Goal: Transaction & Acquisition: Purchase product/service

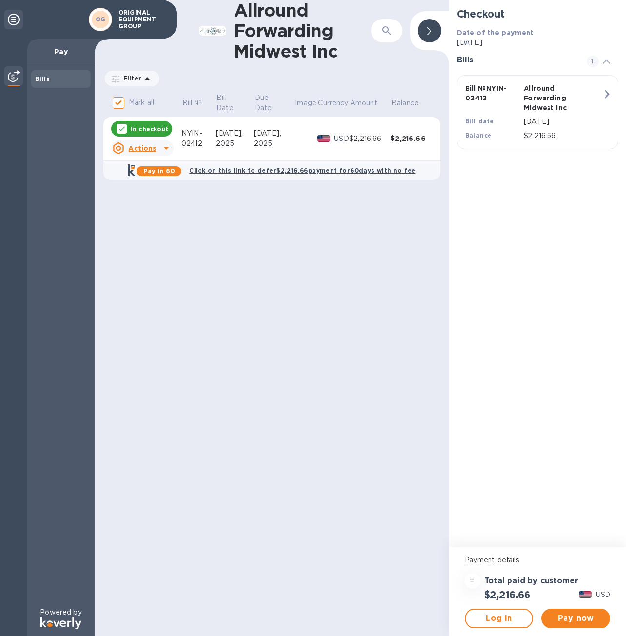
click at [152, 133] on div "In checkout" at bounding box center [141, 129] width 61 height 16
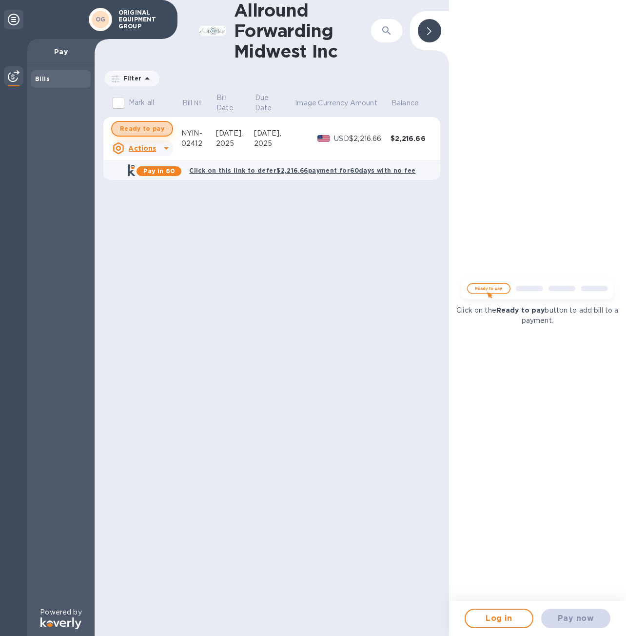
click at [142, 127] on span "Ready to pay" at bounding box center [142, 129] width 44 height 12
checkbox input "true"
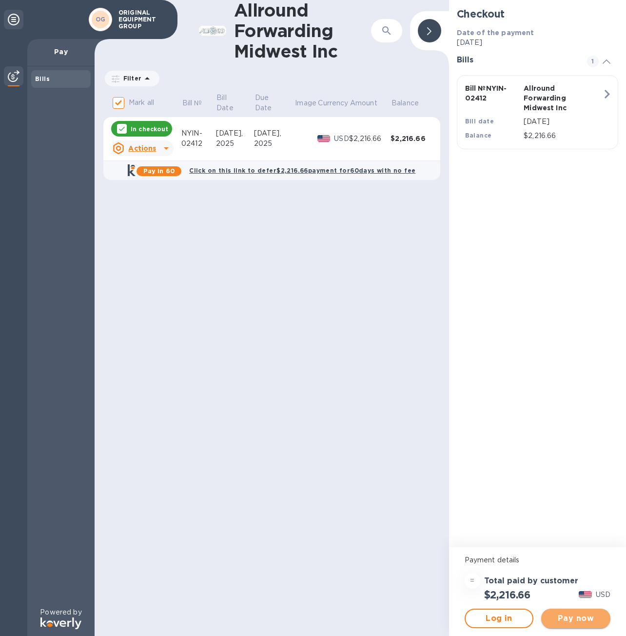
click at [566, 616] on span "Pay now" at bounding box center [576, 618] width 54 height 12
click at [48, 84] on div "Bills" at bounding box center [60, 79] width 59 height 18
click at [19, 84] on div at bounding box center [14, 76] width 20 height 21
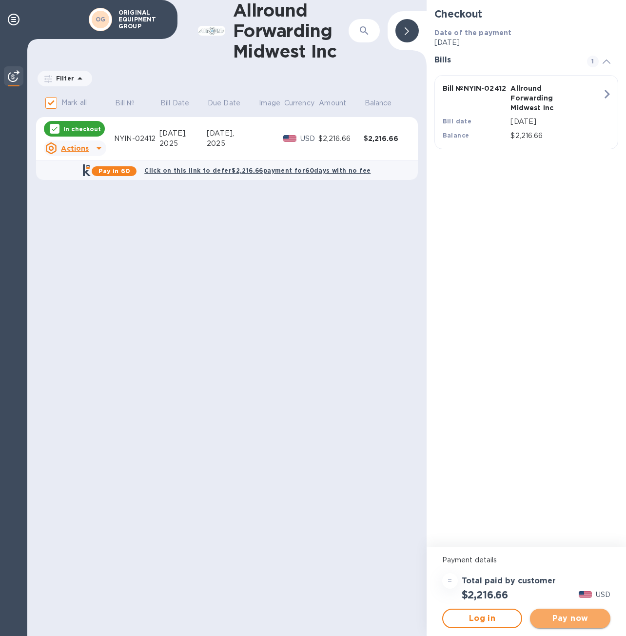
click at [556, 623] on span "Pay now" at bounding box center [570, 618] width 65 height 12
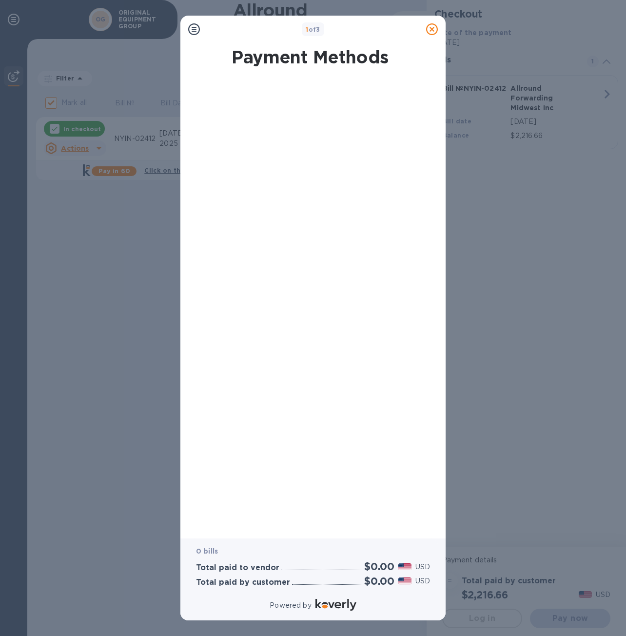
click at [195, 34] on icon at bounding box center [194, 29] width 12 height 12
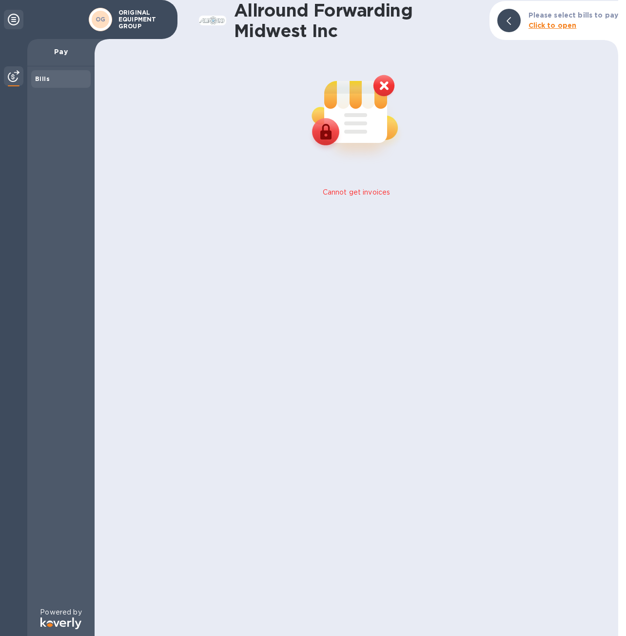
click at [55, 83] on div "Bills" at bounding box center [61, 79] width 52 height 10
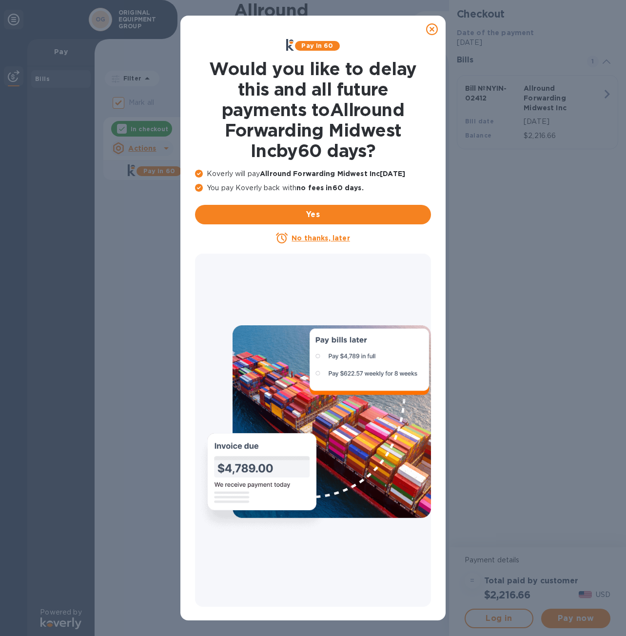
click at [432, 29] on icon at bounding box center [432, 29] width 12 height 12
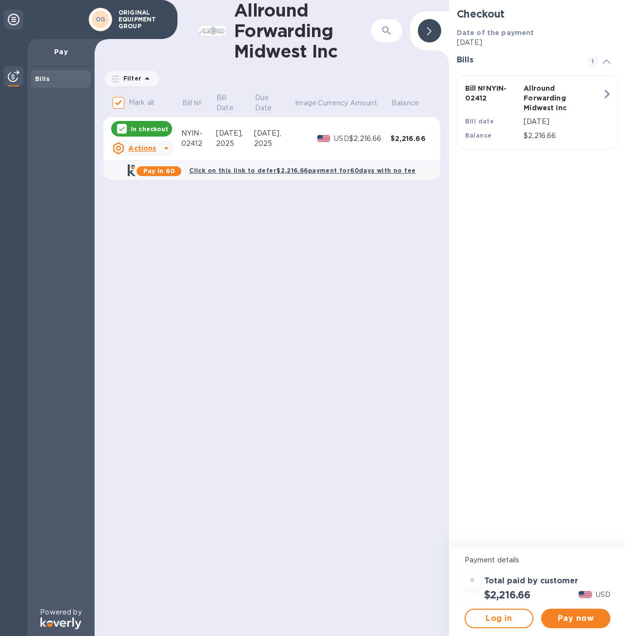
click at [157, 130] on p "In checkout" at bounding box center [150, 129] width 38 height 8
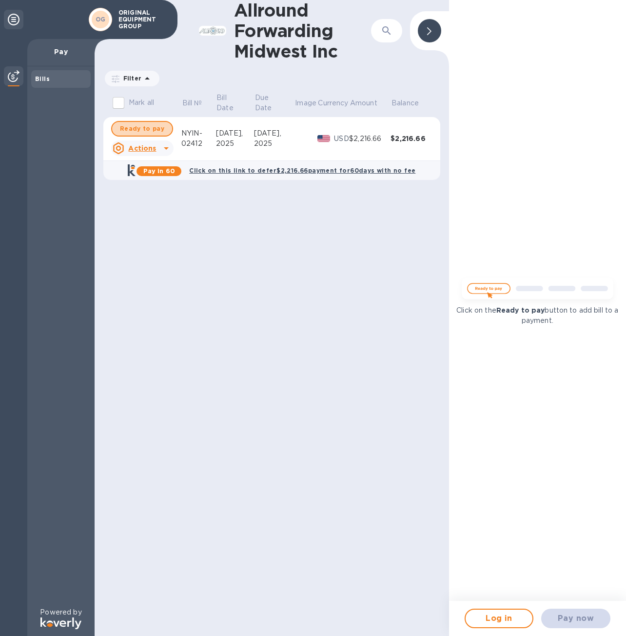
click at [157, 130] on span "Ready to pay" at bounding box center [142, 129] width 44 height 12
checkbox input "true"
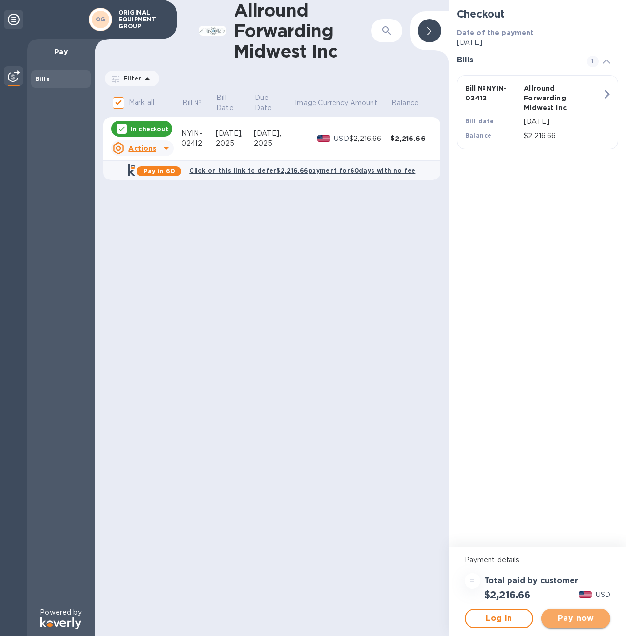
click at [564, 623] on span "Pay now" at bounding box center [576, 618] width 54 height 12
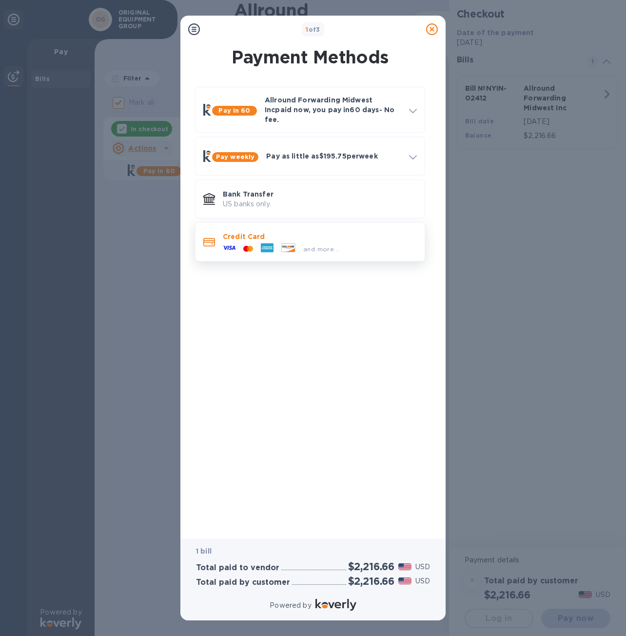
click at [308, 222] on div "Credit Card and more..." at bounding box center [310, 241] width 230 height 39
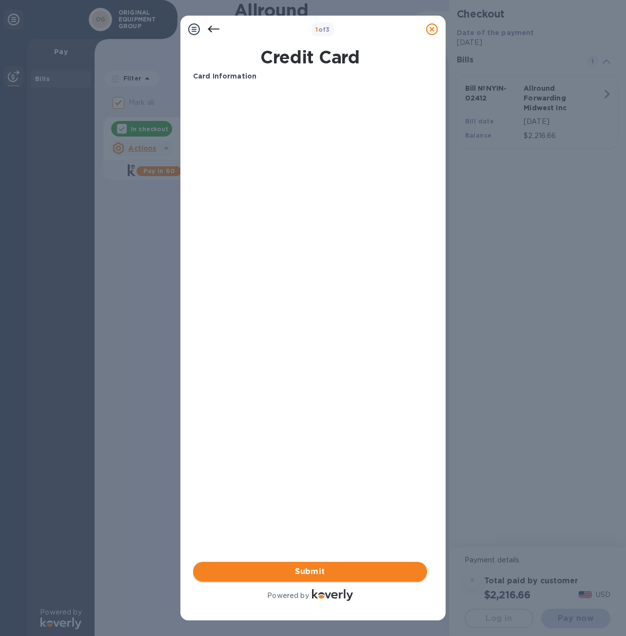
click at [316, 570] on span "Submit" at bounding box center [310, 572] width 218 height 12
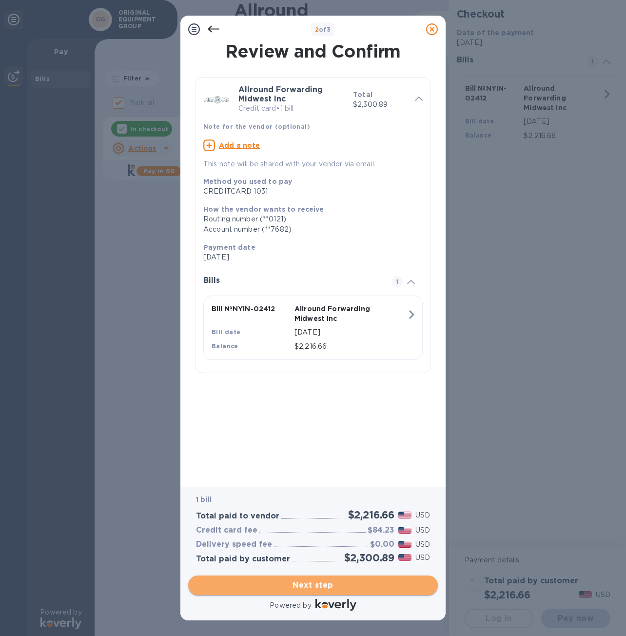
click at [279, 584] on span "Next step" at bounding box center [313, 585] width 234 height 12
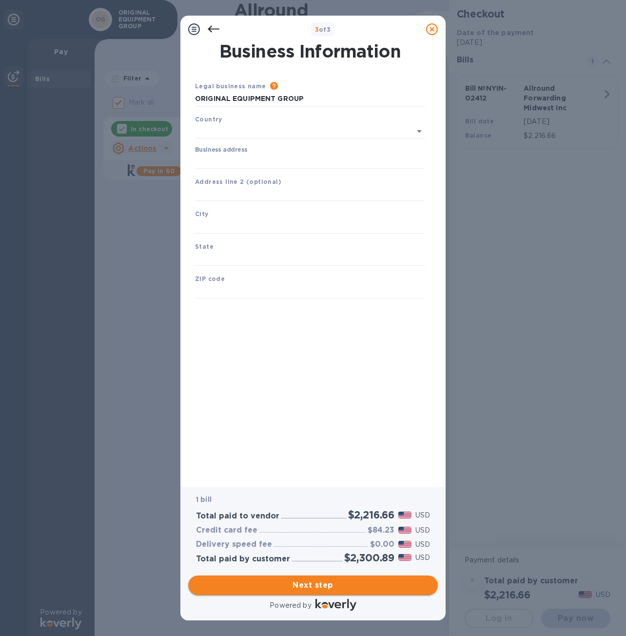
type input "[GEOGRAPHIC_DATA]"
click at [217, 152] on input "Business address" at bounding box center [310, 159] width 230 height 15
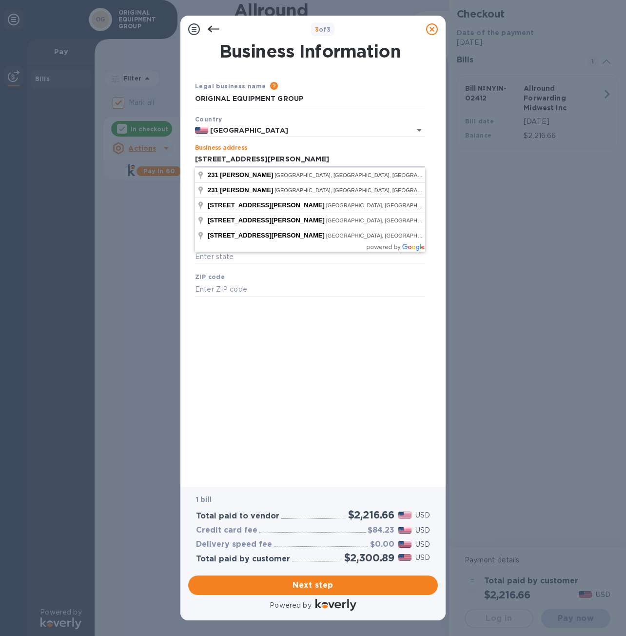
type input "[STREET_ADDRESS][PERSON_NAME]"
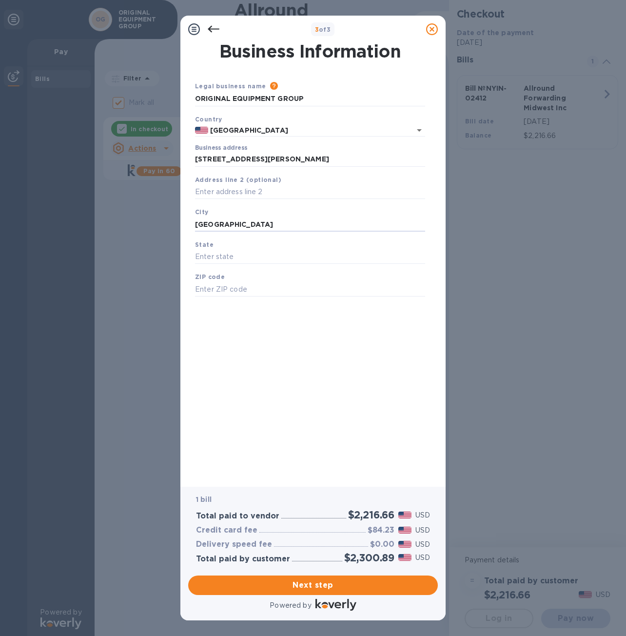
type input "[GEOGRAPHIC_DATA]"
type input "I"
type input "TN"
type input "38563"
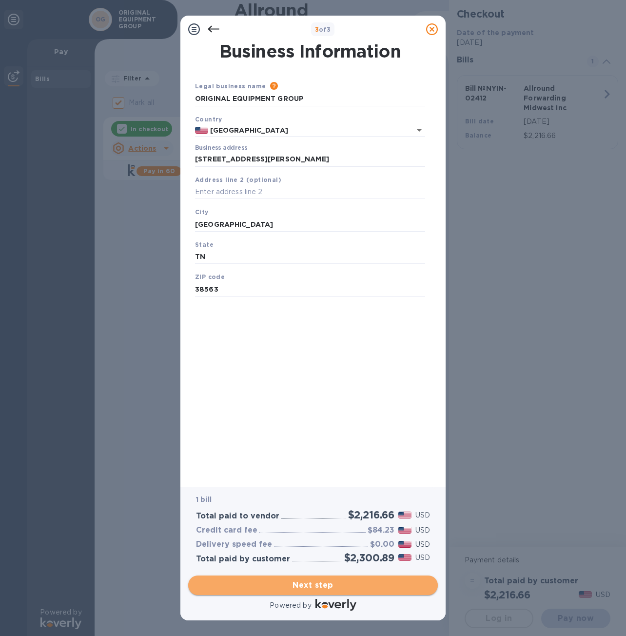
click at [333, 588] on span "Next step" at bounding box center [313, 585] width 234 height 12
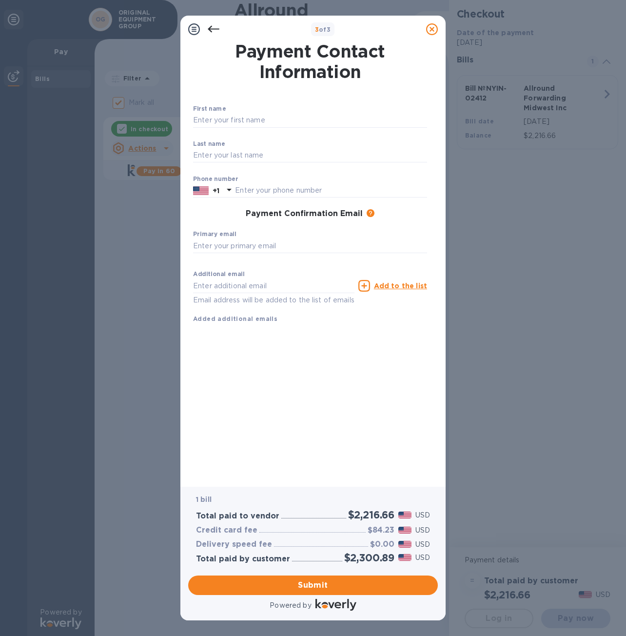
drag, startPoint x: 235, startPoint y: 102, endPoint x: 240, endPoint y: 118, distance: 16.3
click at [235, 104] on div "First name ​ Last name ​ Phone number +1 Payment Confirmation Email The added e…" at bounding box center [310, 207] width 238 height 238
click at [240, 118] on input "text" at bounding box center [310, 120] width 234 height 15
type input "M"
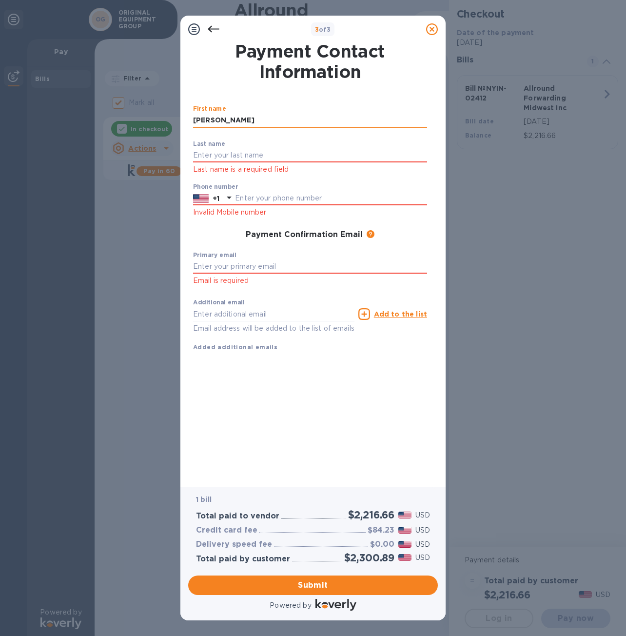
type input "[PERSON_NAME]"
type input "Jalili"
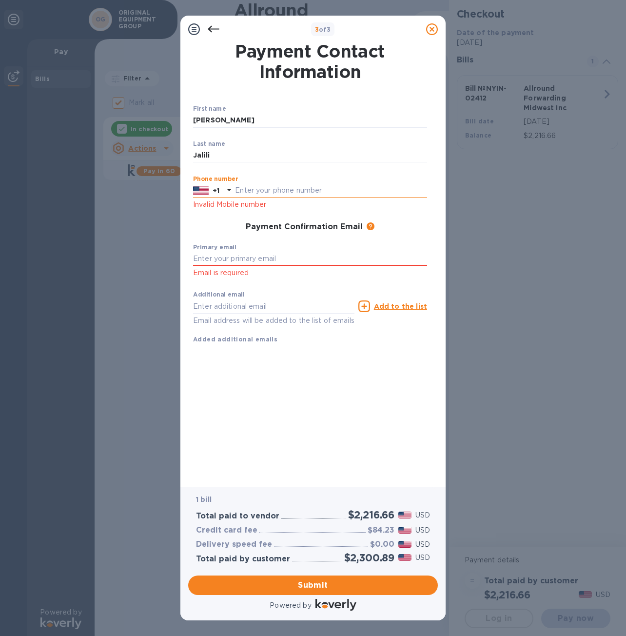
drag, startPoint x: 237, startPoint y: 197, endPoint x: 369, endPoint y: 193, distance: 132.2
click at [237, 197] on div "+1" at bounding box center [310, 190] width 234 height 15
type input "7738295973"
type input "[EMAIL_ADDRESS][DOMAIN_NAME]"
click at [277, 393] on div "Payment Contact Information First name [PERSON_NAME] ​ Last name [PERSON_NAME] …" at bounding box center [313, 258] width 240 height 430
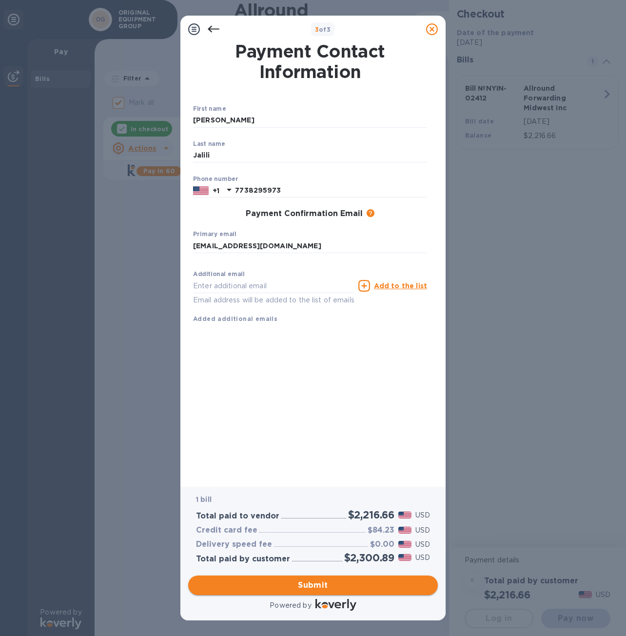
click at [332, 588] on span "Submit" at bounding box center [313, 585] width 234 height 12
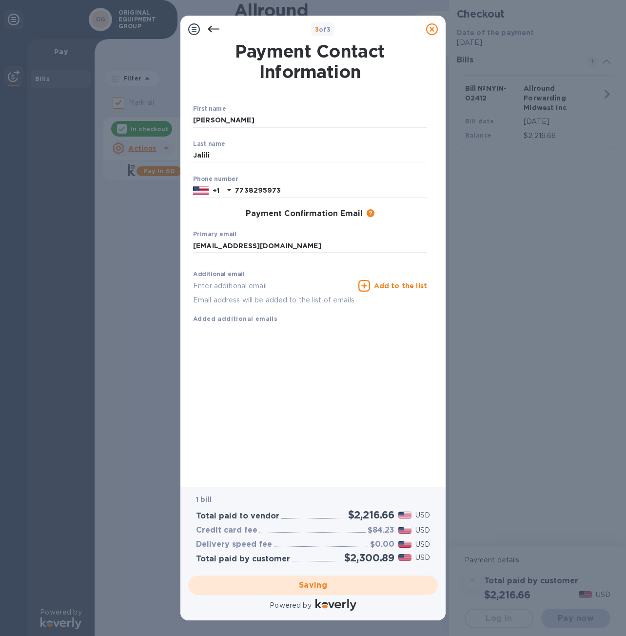
checkbox input "false"
